Goal: Task Accomplishment & Management: Manage account settings

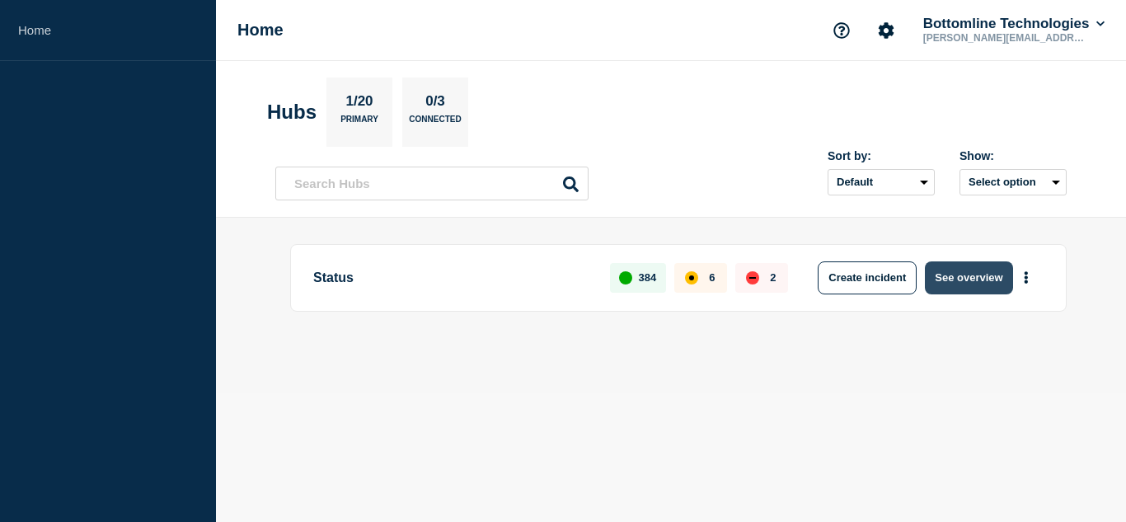
click at [962, 275] on button "See overview" at bounding box center [968, 277] width 87 height 33
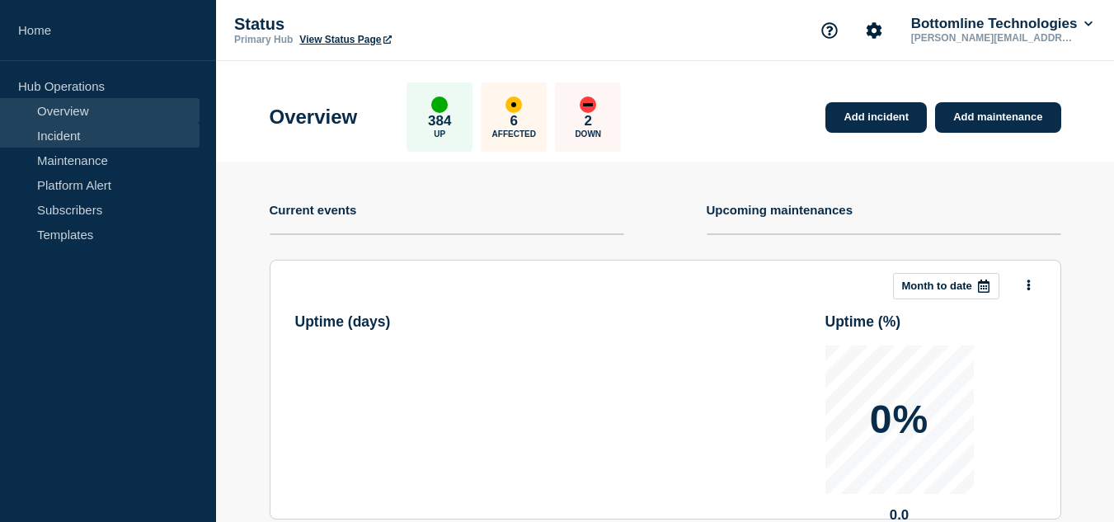
click at [66, 134] on link "Incident" at bounding box center [100, 135] width 200 height 25
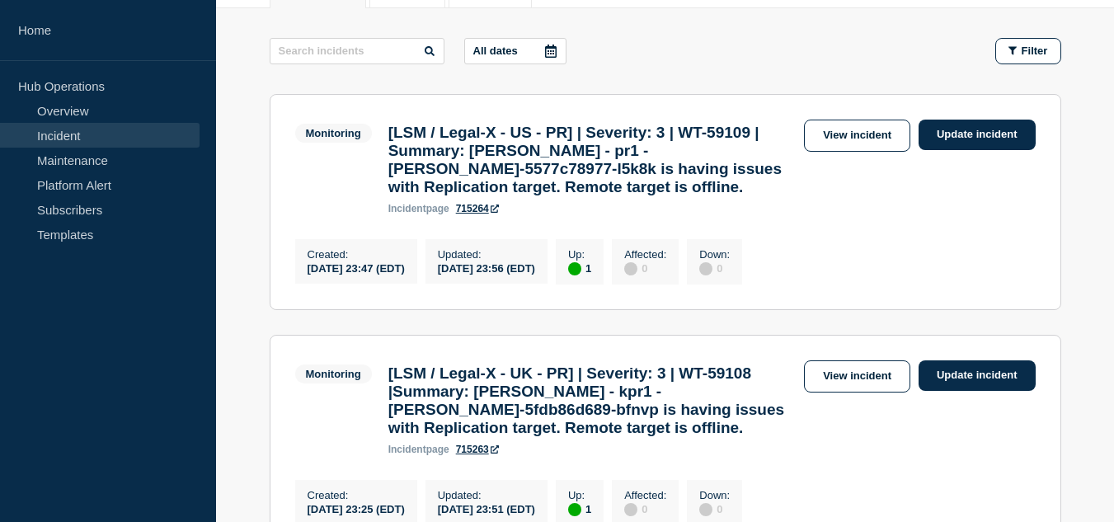
scroll to position [165, 0]
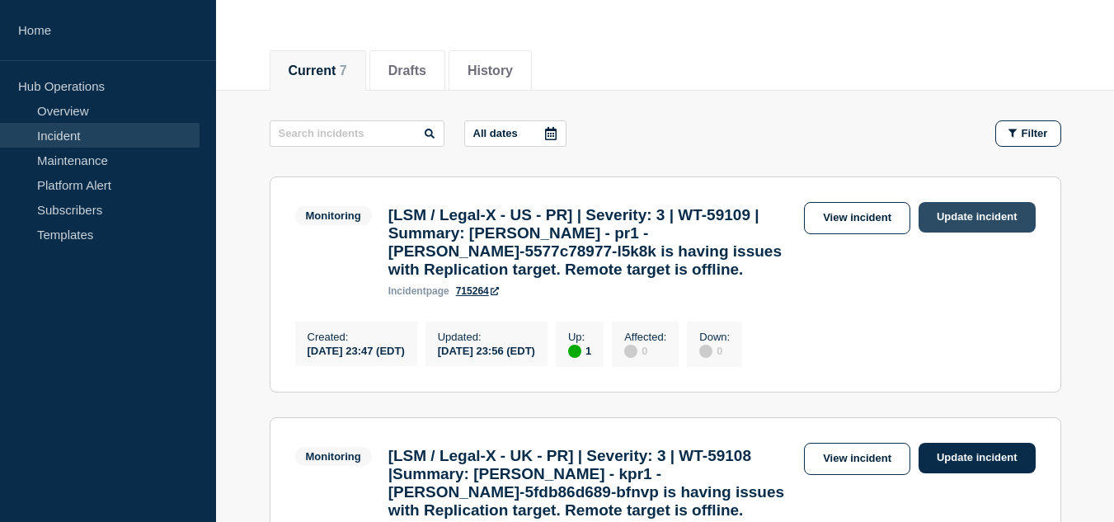
click at [967, 219] on link "Update incident" at bounding box center [976, 217] width 117 height 31
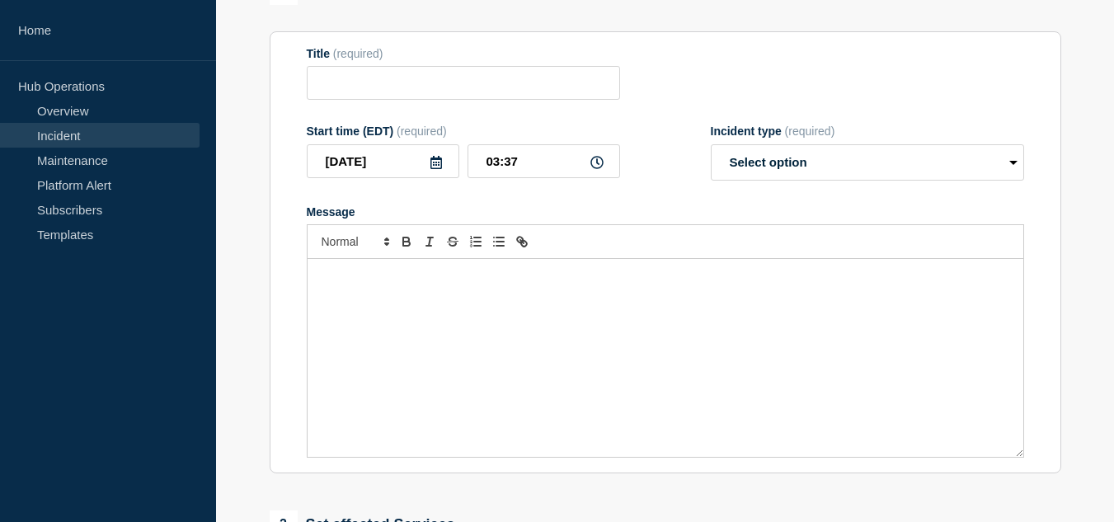
type input "[LSM / Legal-X - US - PR] | Severity: 3 | WT-59109 | Summary: MinIO - pr1 - min…"
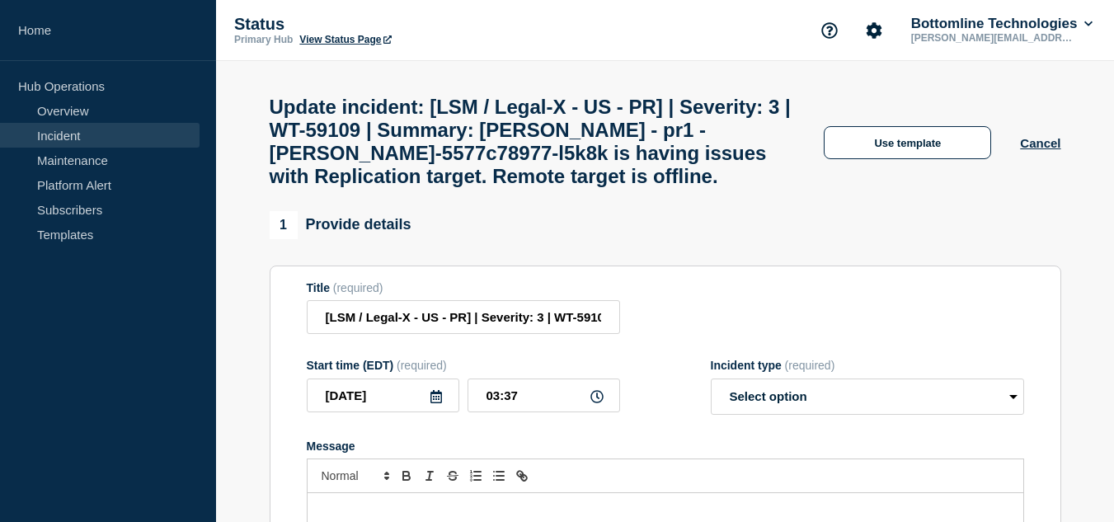
scroll to position [165, 0]
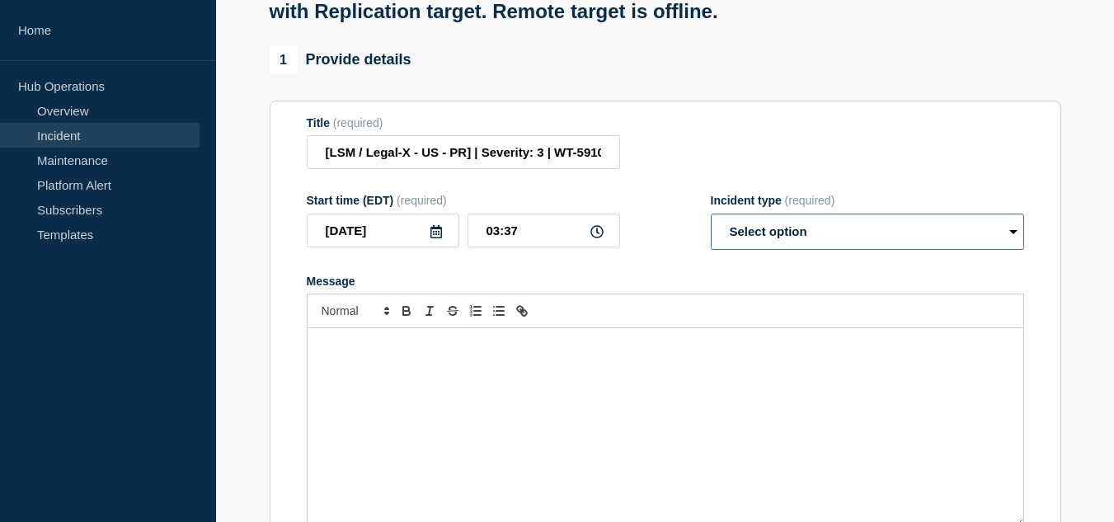
click at [791, 250] on select "Select option Investigating Identified Monitoring Resolved" at bounding box center [867, 232] width 313 height 36
select select "resolved"
click at [711, 229] on select "Select option Investigating Identified Monitoring Resolved" at bounding box center [867, 232] width 313 height 36
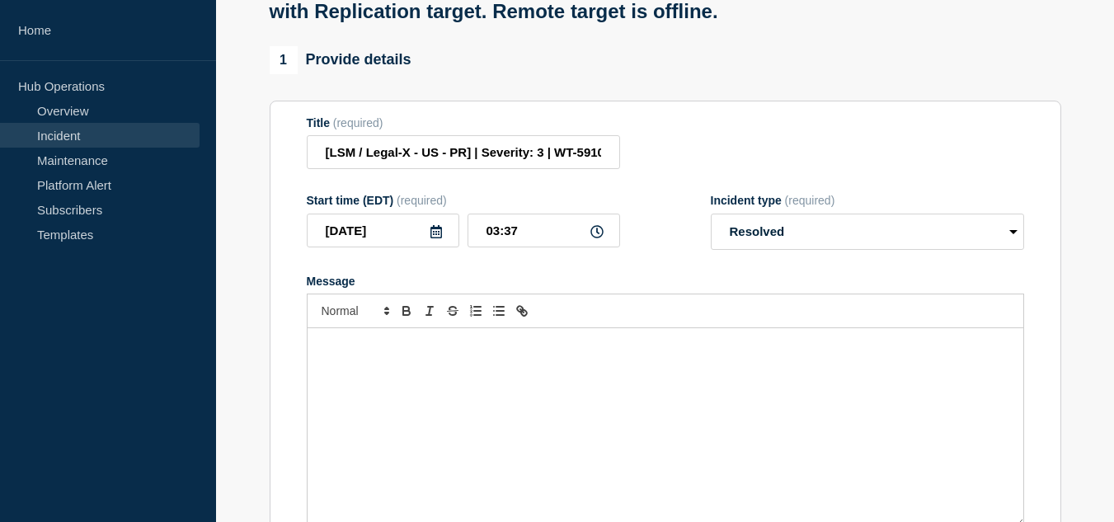
click at [480, 395] on div "Message" at bounding box center [666, 427] width 716 height 198
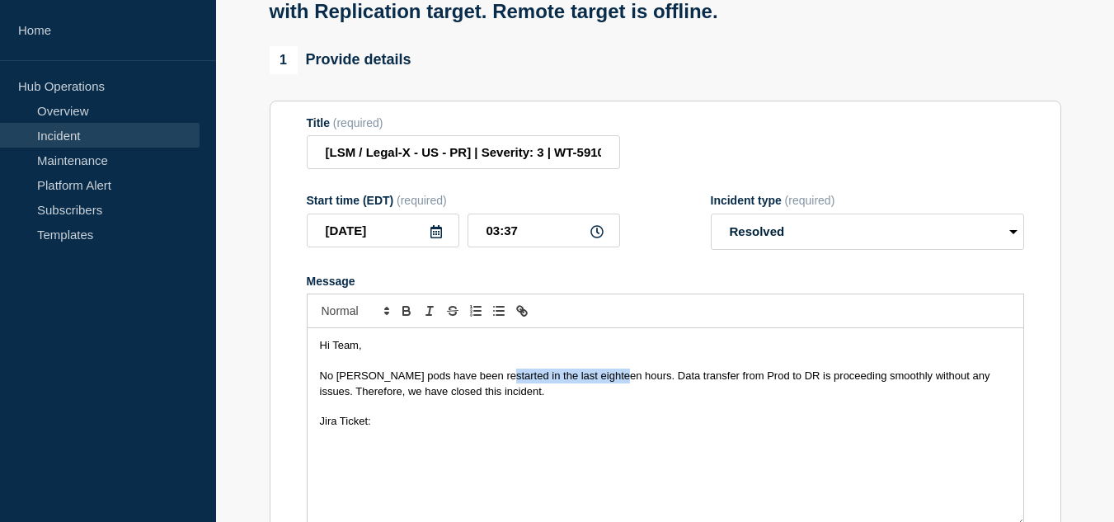
drag, startPoint x: 491, startPoint y: 392, endPoint x: 611, endPoint y: 389, distance: 119.6
click at [611, 389] on span "No MinIO pods have been restarted in the last eighteen hours. Data transfer fro…" at bounding box center [657, 382] width 674 height 27
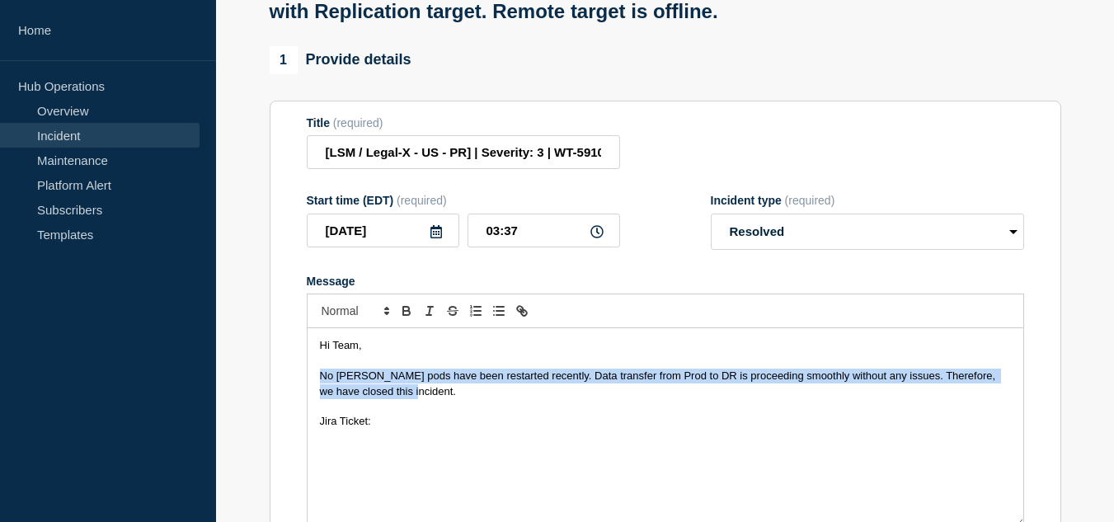
drag, startPoint x: 385, startPoint y: 407, endPoint x: 320, endPoint y: 397, distance: 65.9
click at [320, 397] on p "No MinIO pods have been restarted recently. Data transfer from Prod to DR is pr…" at bounding box center [665, 384] width 691 height 31
copy span "No MinIO pods have been restarted recently. Data transfer from Prod to DR is pr…"
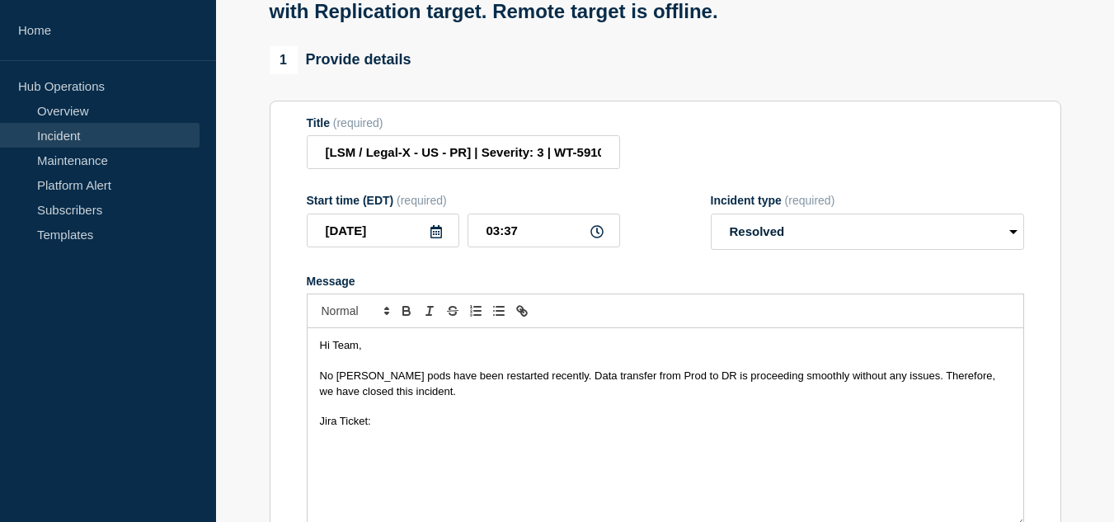
click at [383, 429] on p "Jira Ticket:" at bounding box center [665, 421] width 691 height 15
drag, startPoint x: 352, startPoint y: 438, endPoint x: 326, endPoint y: 434, distance: 26.6
click at [326, 429] on ol "Jira Ticket: WT-59109" at bounding box center [665, 421] width 691 height 15
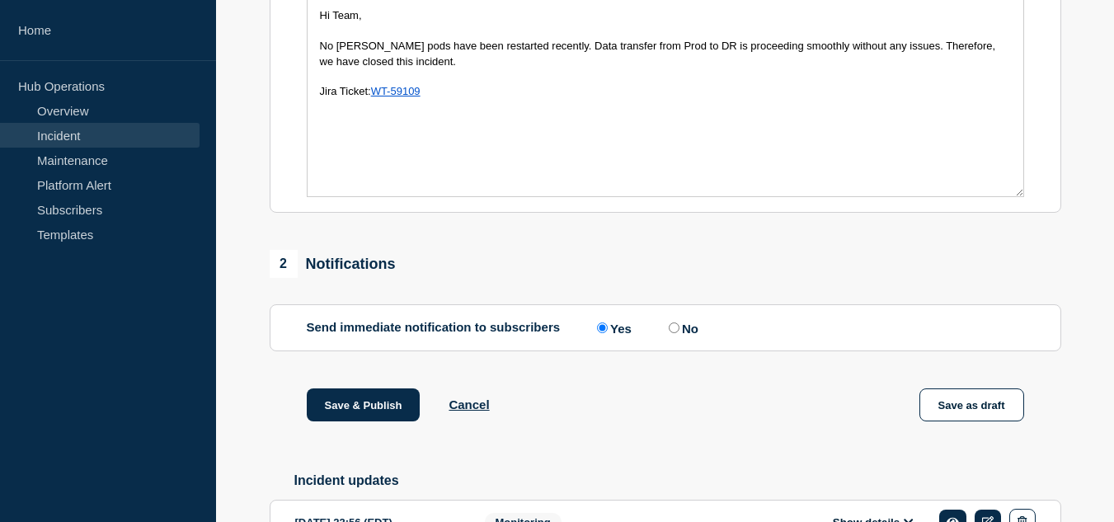
scroll to position [660, 0]
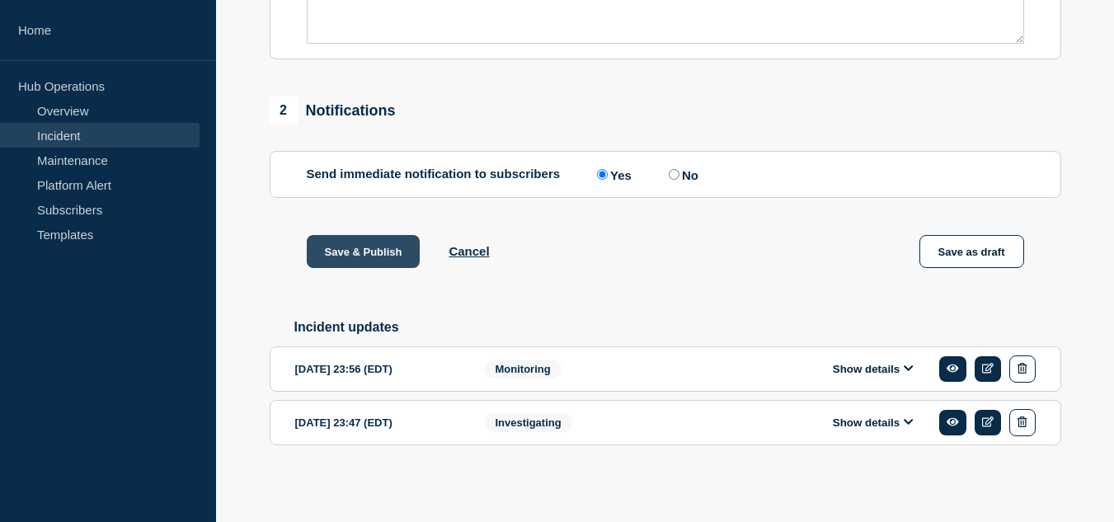
click at [391, 263] on button "Save & Publish" at bounding box center [364, 251] width 114 height 33
